Goal: Find specific page/section: Find specific page/section

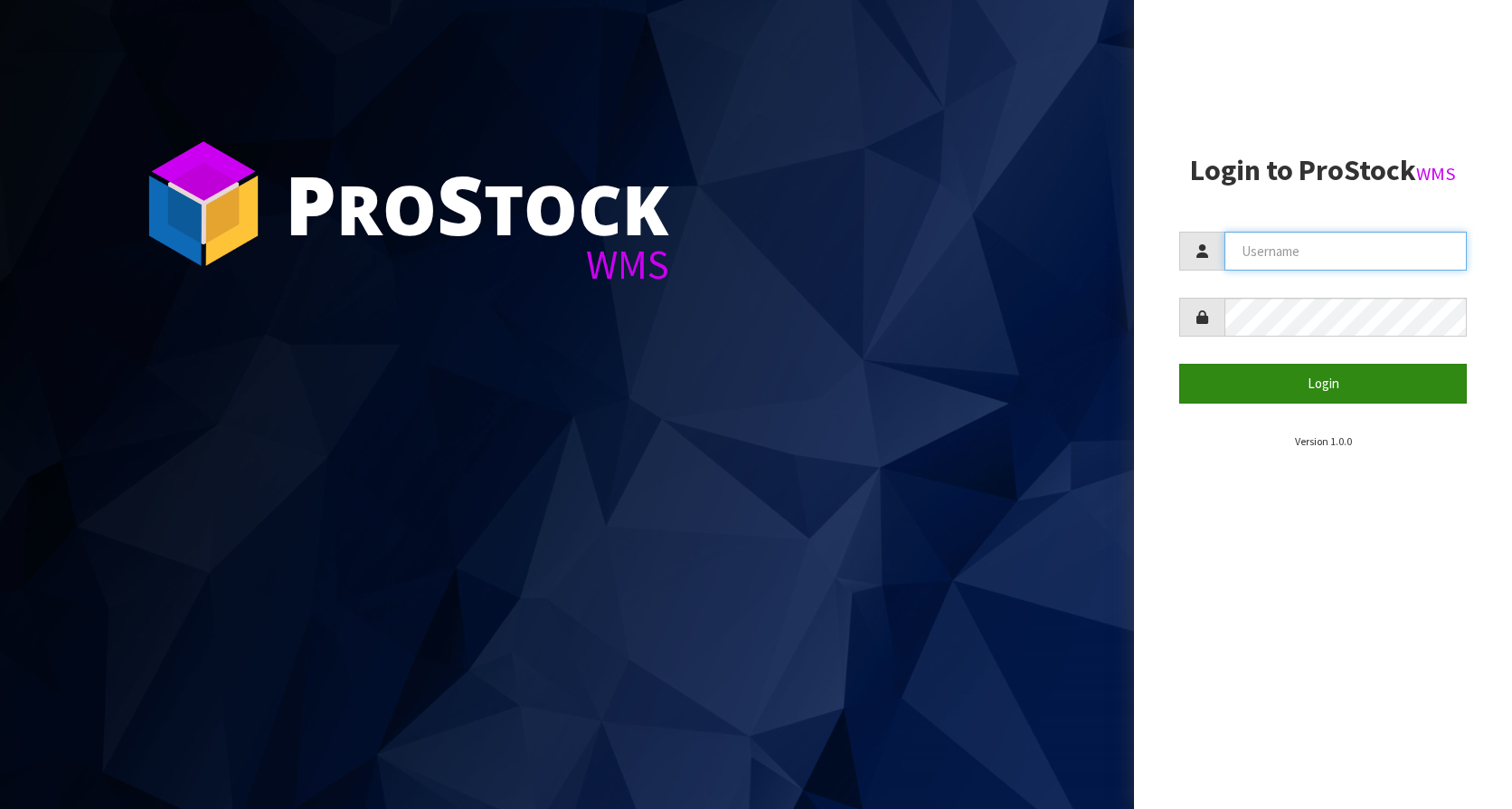
type input "KitchenAid"
click at [1294, 379] on button "Login" at bounding box center [1323, 383] width 287 height 38
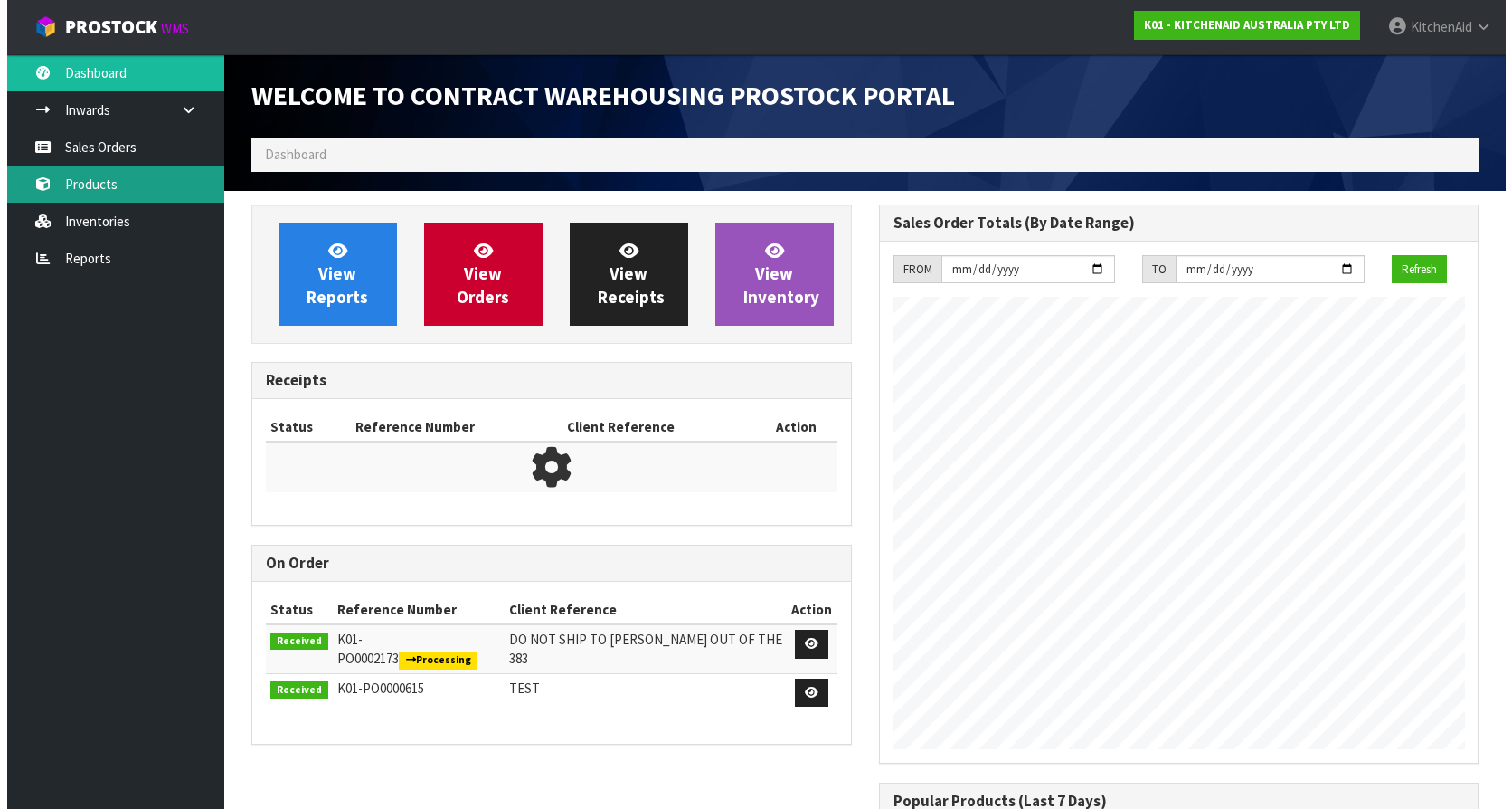
scroll to position [1003, 627]
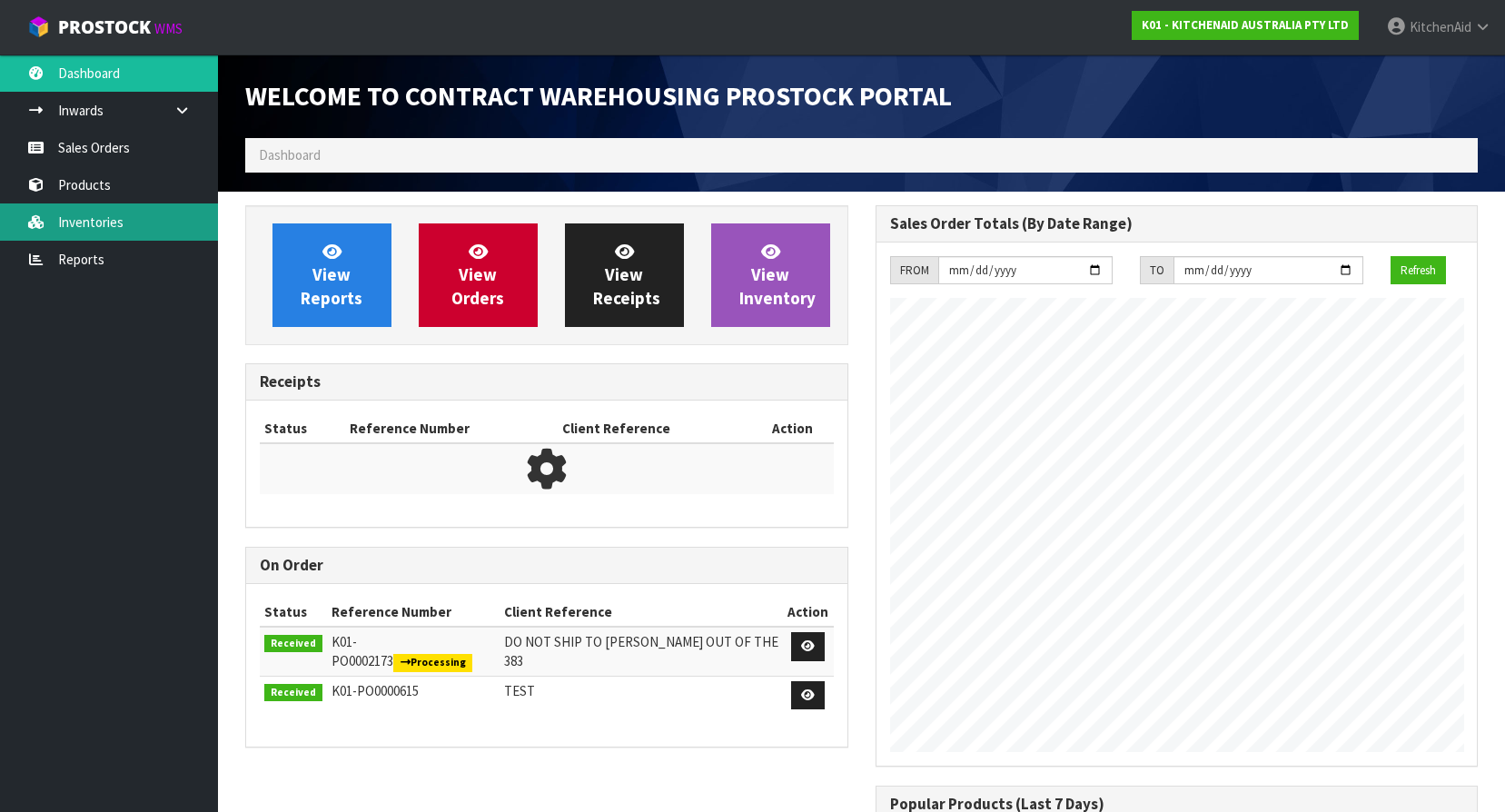
click at [125, 216] on link "Inventories" at bounding box center [108, 221] width 218 height 38
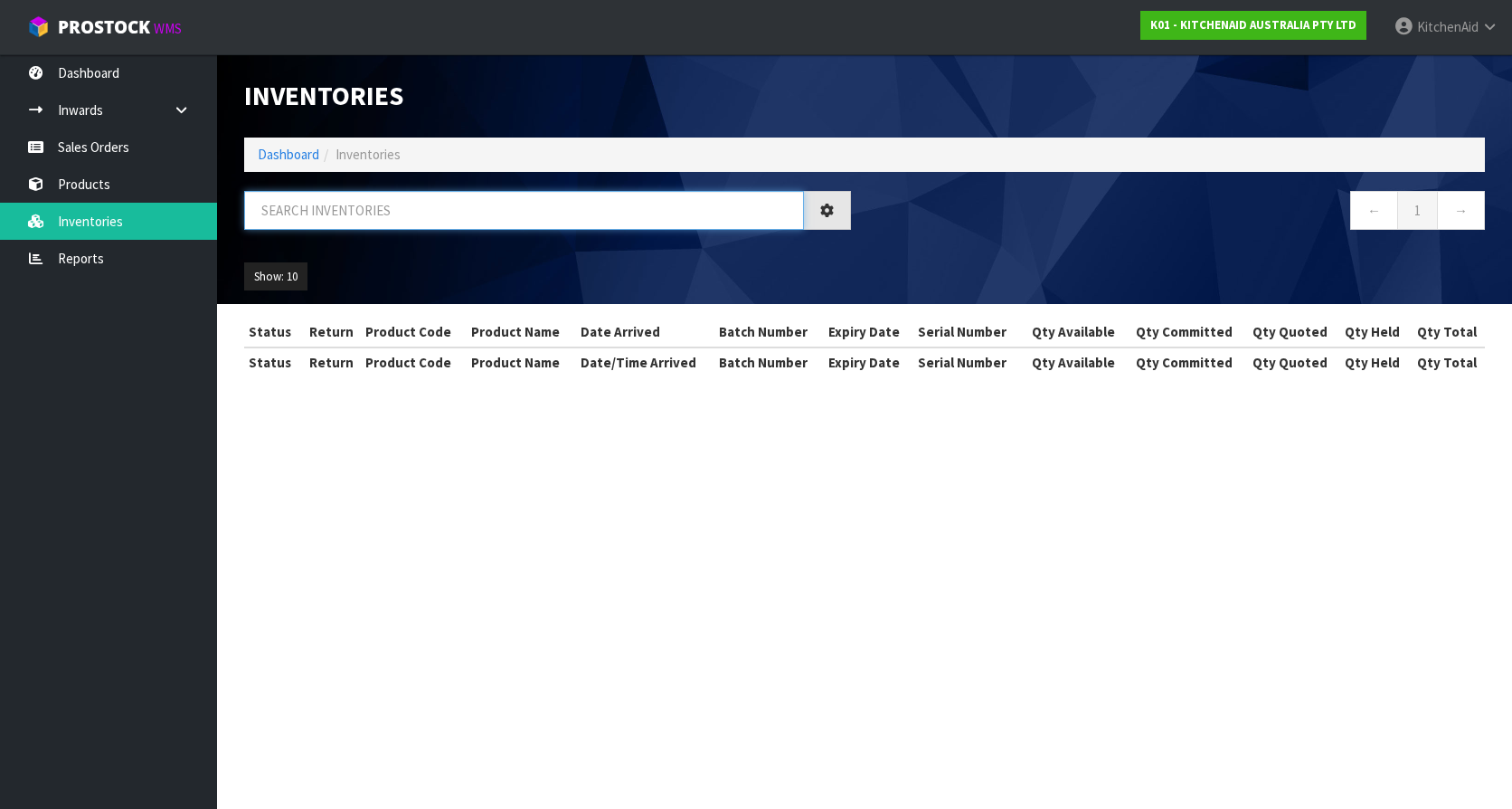
click at [352, 204] on input "text" at bounding box center [524, 210] width 560 height 38
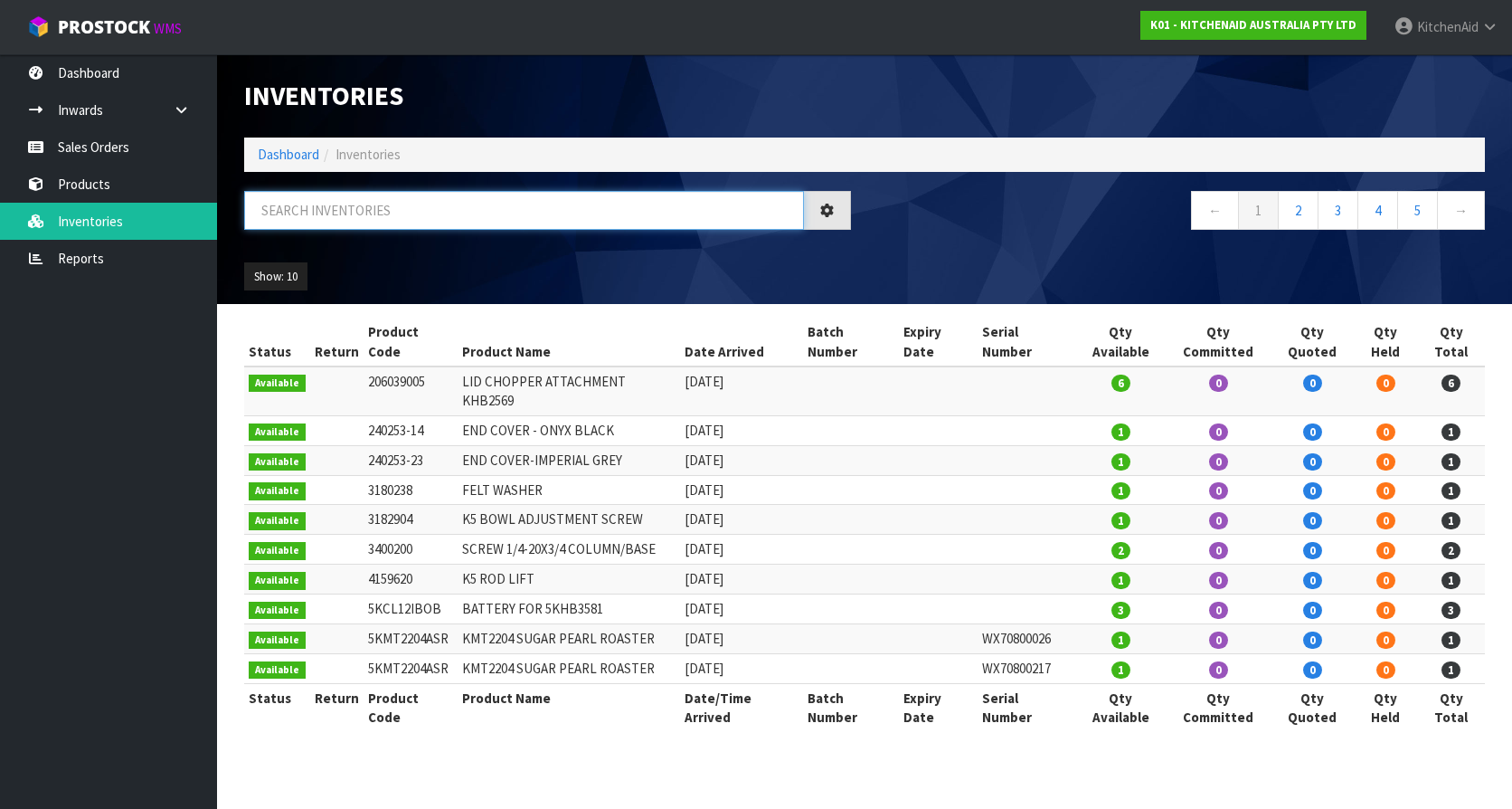
paste input "5KSM192XDAPT"
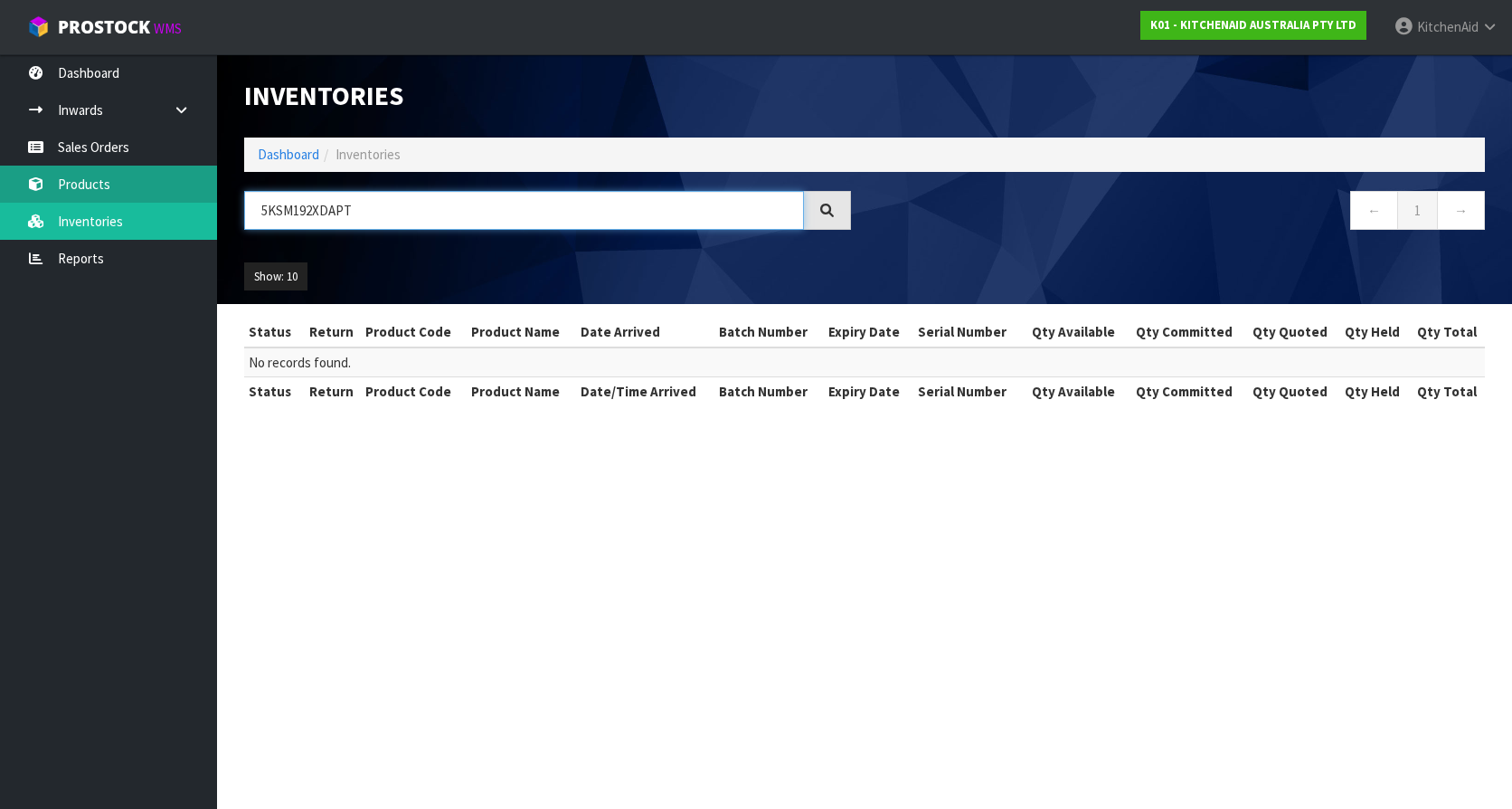
type input "5KSM192XDAPT"
click at [127, 189] on link "Products" at bounding box center [108, 184] width 217 height 38
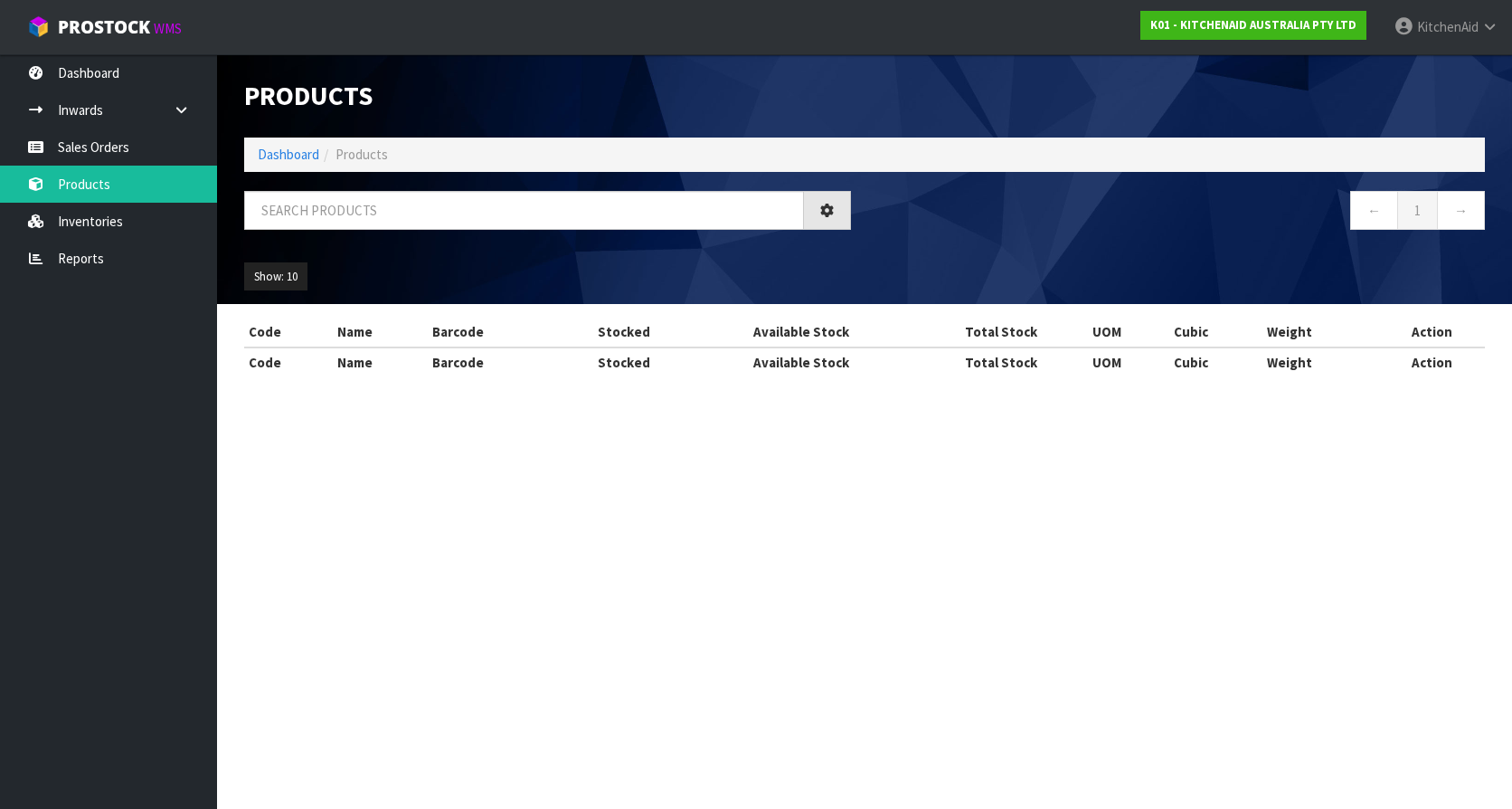
click at [434, 209] on input "text" at bounding box center [524, 210] width 560 height 38
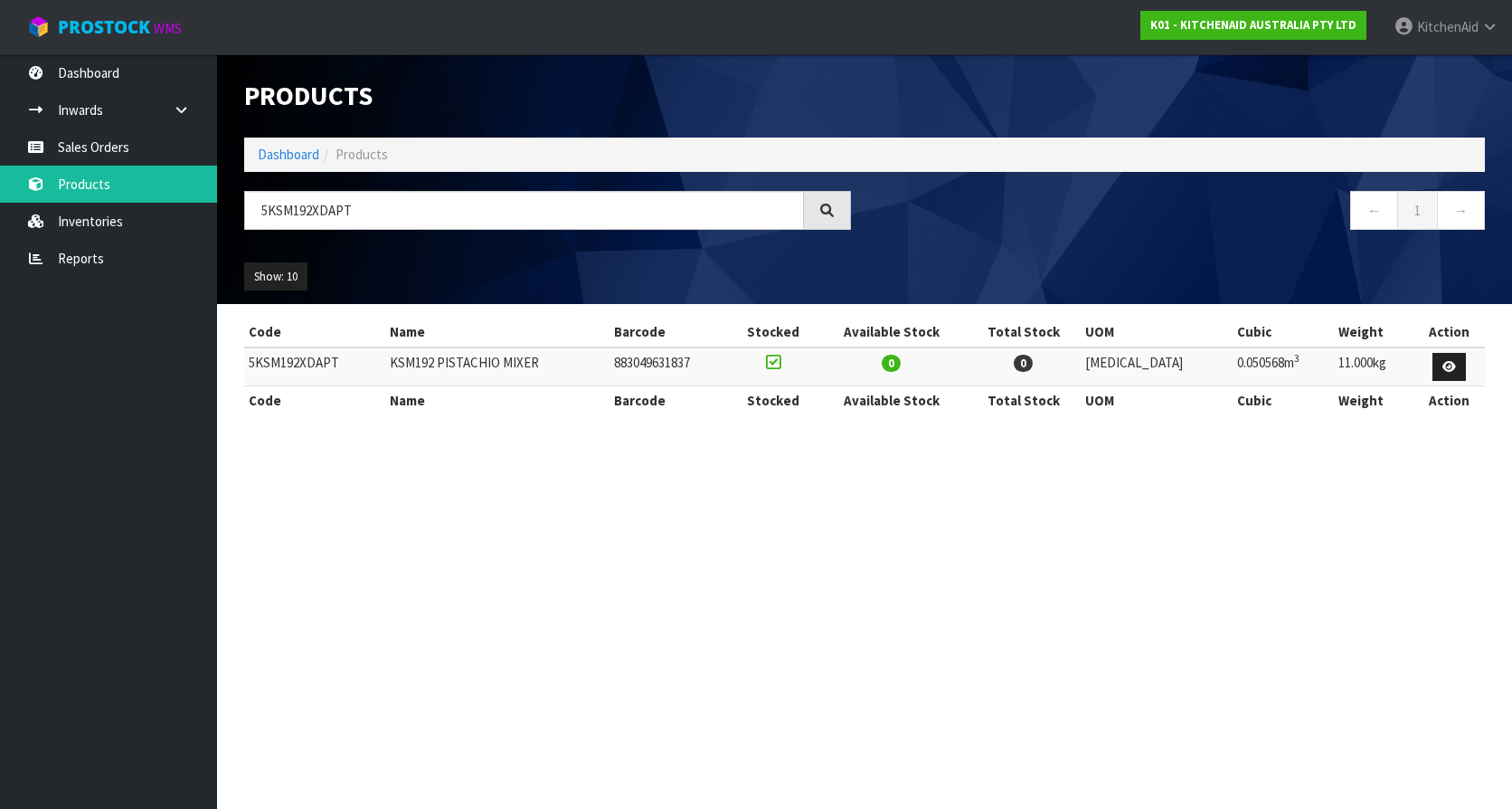
type input "5KSM192XDAPT"
click at [525, 42] on nav "Toggle navigation ProStock WMS K01 - KITCHENAID AUSTRALIA PTY LTD [GEOGRAPHIC_D…" at bounding box center [756, 27] width 1512 height 55
